Goal: Navigation & Orientation: Find specific page/section

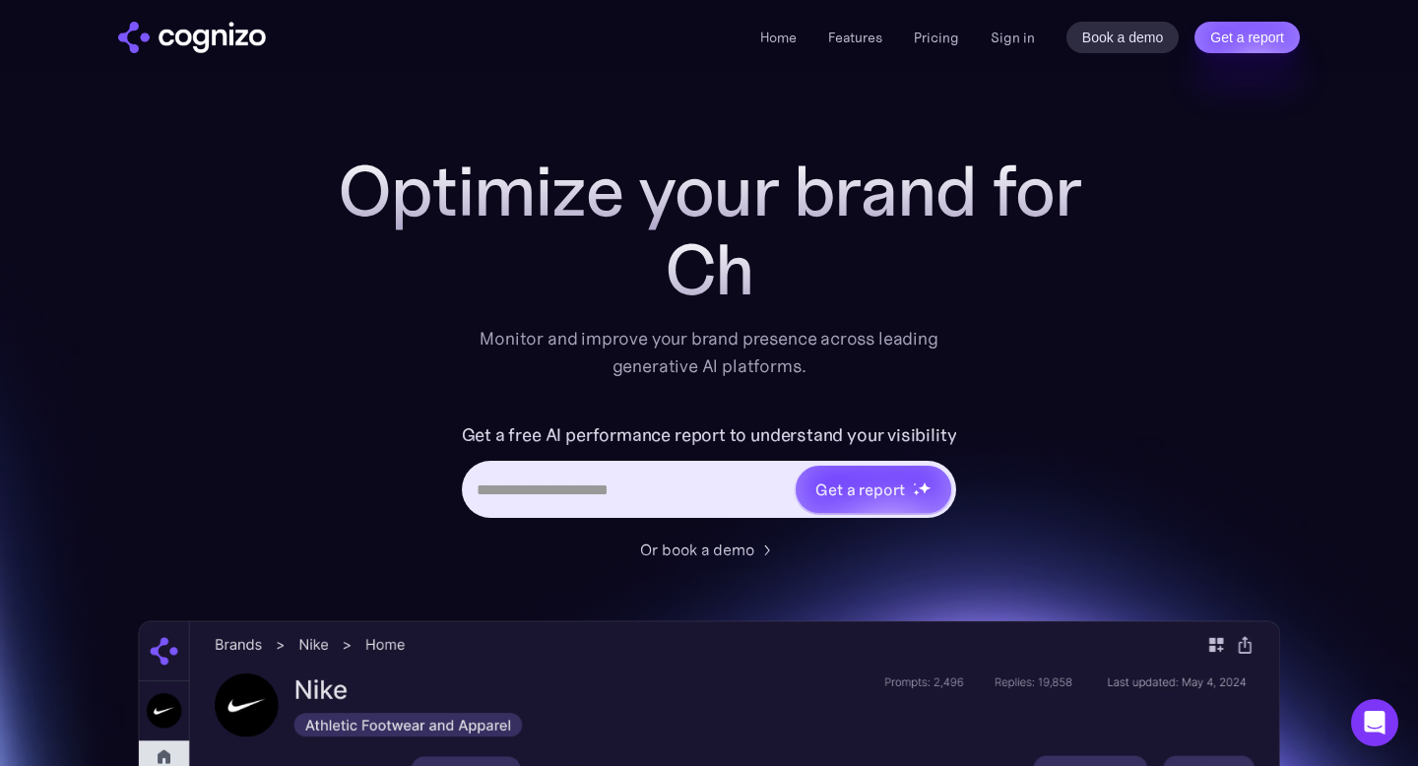
click at [232, 44] on img "home" at bounding box center [192, 38] width 148 height 32
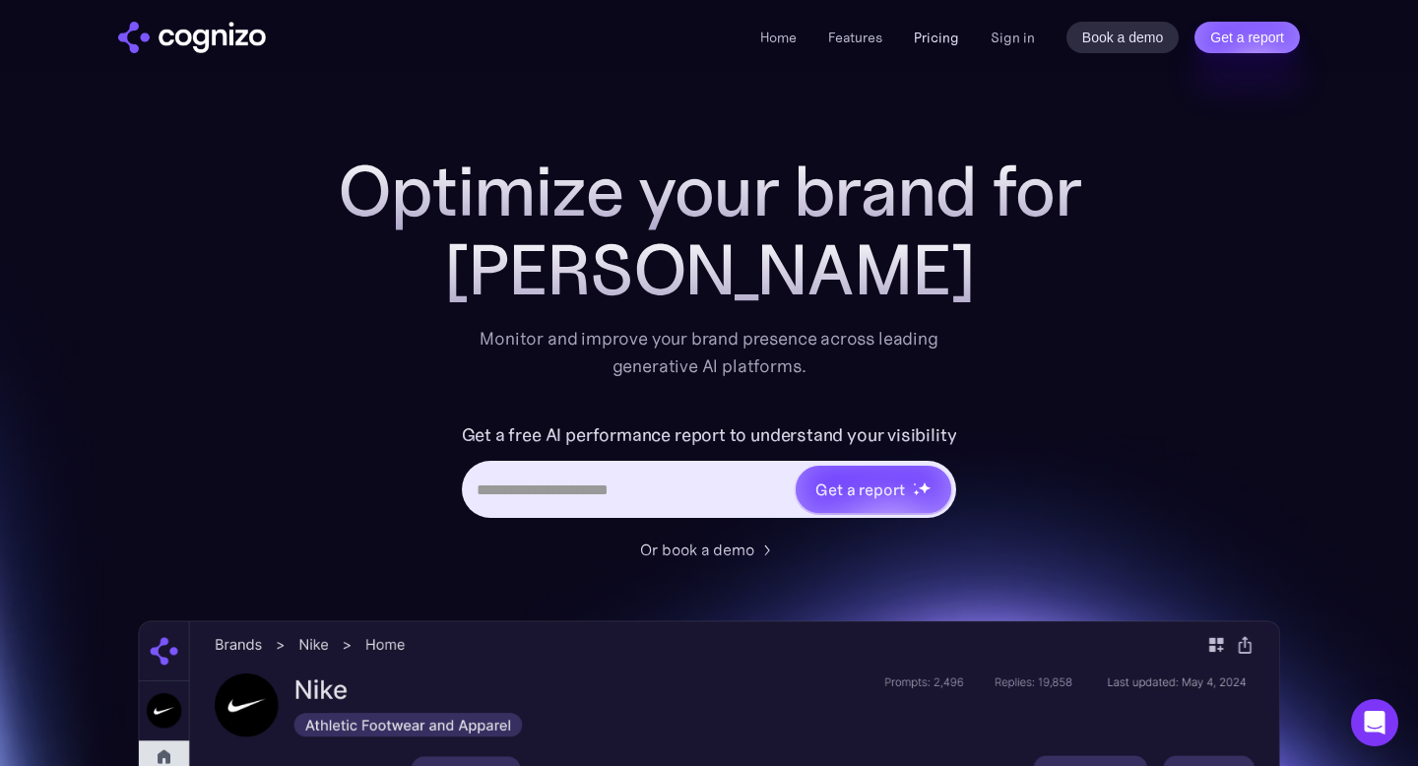
click at [950, 34] on link "Pricing" at bounding box center [936, 38] width 45 height 18
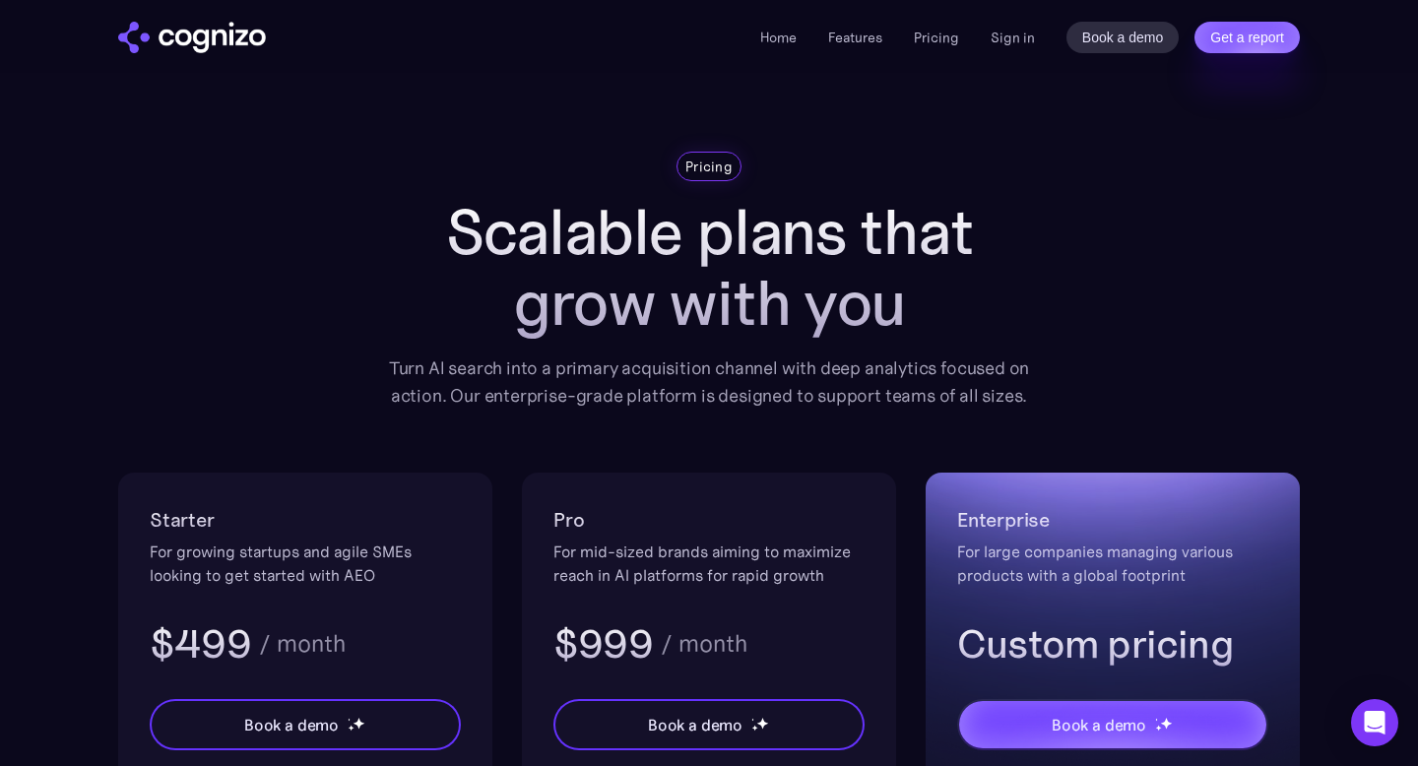
click at [189, 47] on img "home" at bounding box center [192, 38] width 148 height 32
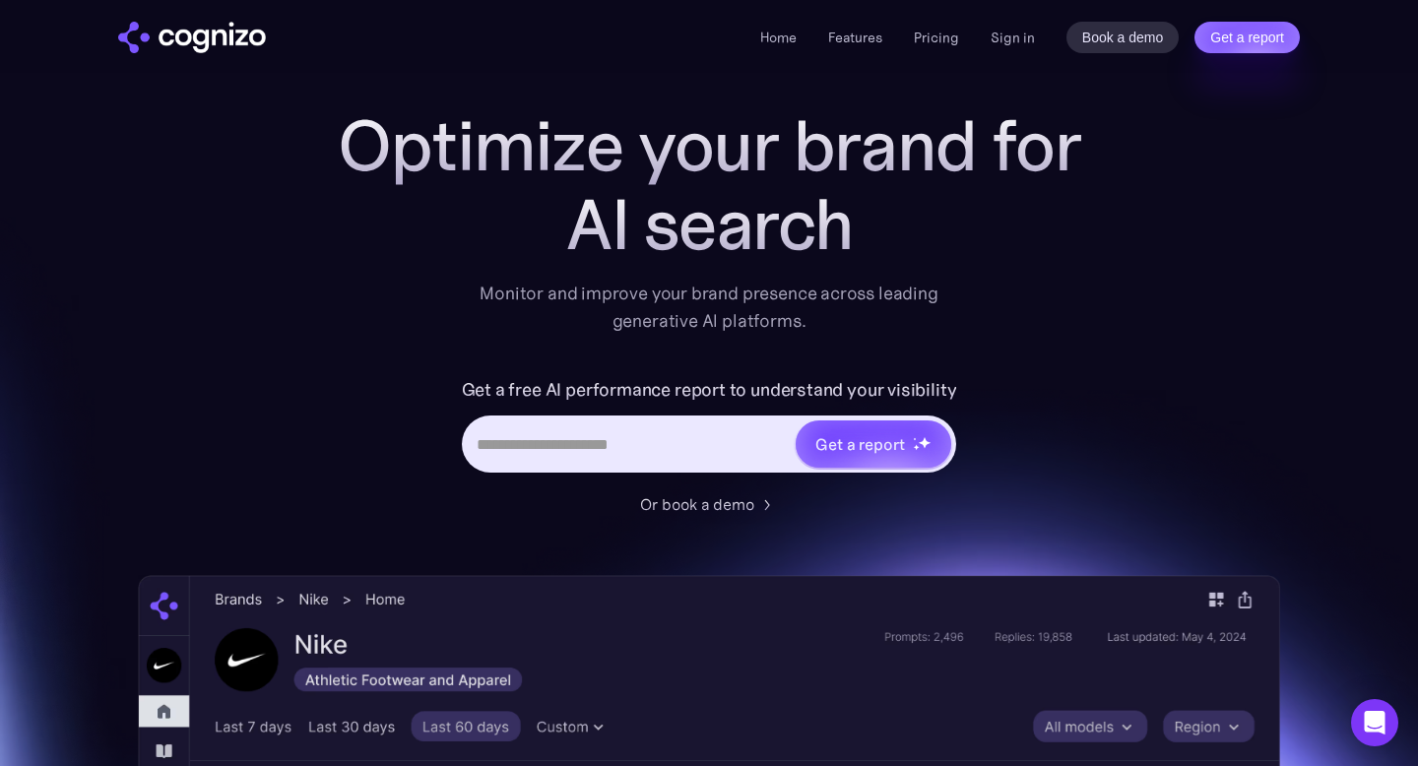
scroll to position [48, 0]
